Goal: Information Seeking & Learning: Learn about a topic

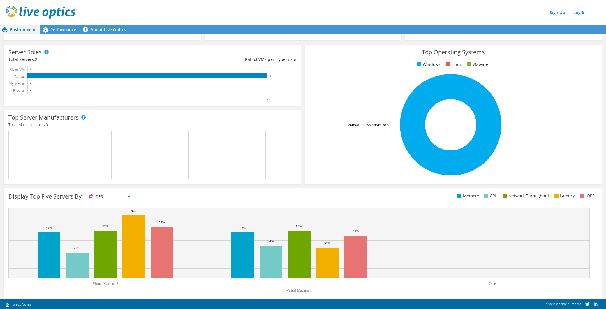
scroll to position [75, 0]
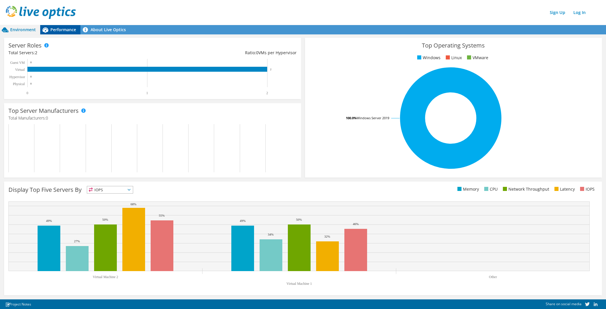
click at [71, 30] on span "Performance" at bounding box center [63, 30] width 26 height 6
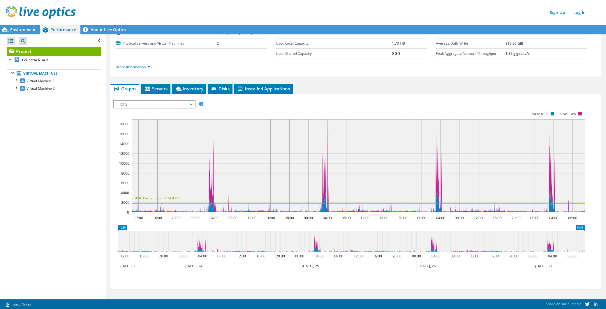
click at [220, 86] on span "Disks" at bounding box center [220, 89] width 19 height 6
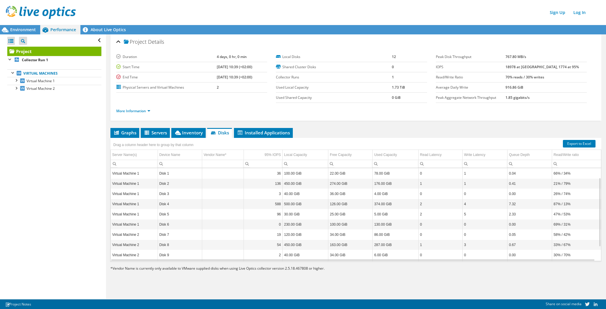
scroll to position [32, 0]
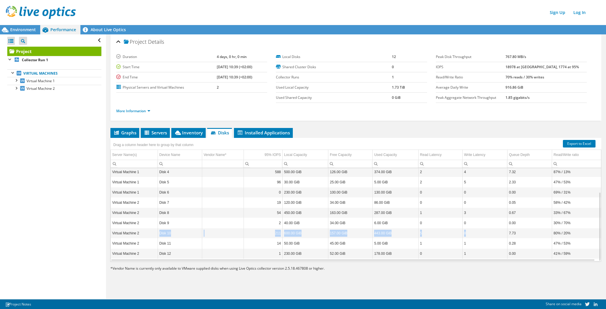
drag, startPoint x: 479, startPoint y: 231, endPoint x: 145, endPoint y: 235, distance: 334.3
click at [145, 235] on tr "Virtual Machine 2 Disk 10 211 600.00 GiB 157.00 GiB 443.00 GiB 5 8 7.73 80% / 2…" at bounding box center [356, 233] width 490 height 10
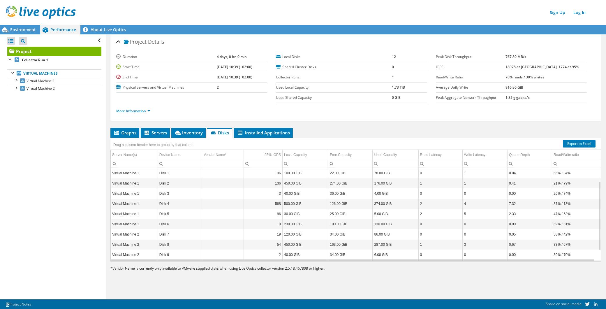
scroll to position [0, 0]
click at [462, 162] on div "Column Write Latency, Filter cell" at bounding box center [466, 162] width 8 height 7
click at [486, 235] on td "0" at bounding box center [485, 235] width 45 height 10
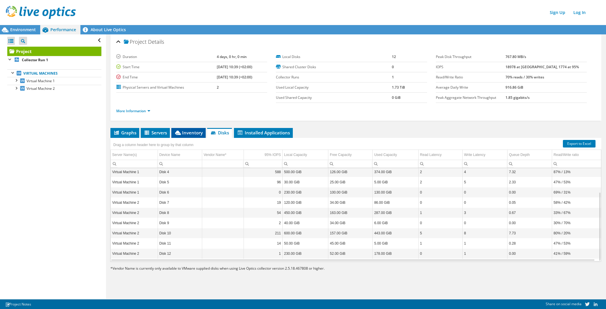
click at [197, 133] on span "Inventory" at bounding box center [188, 133] width 29 height 6
